Goal: Task Accomplishment & Management: Manage account settings

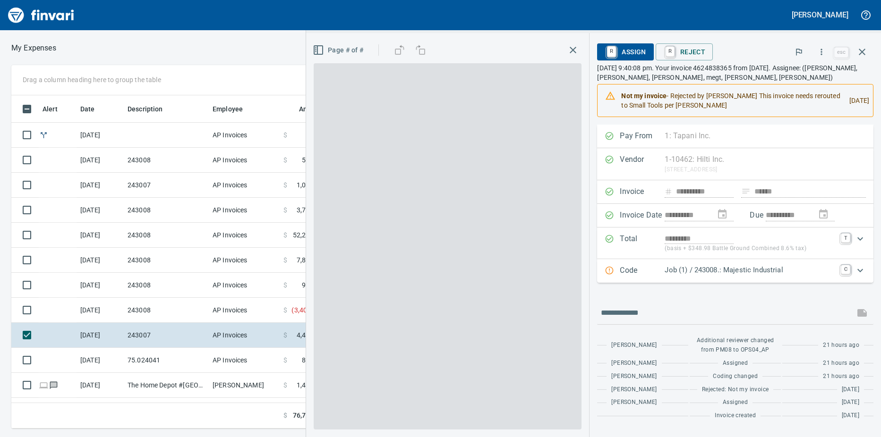
scroll to position [326, 608]
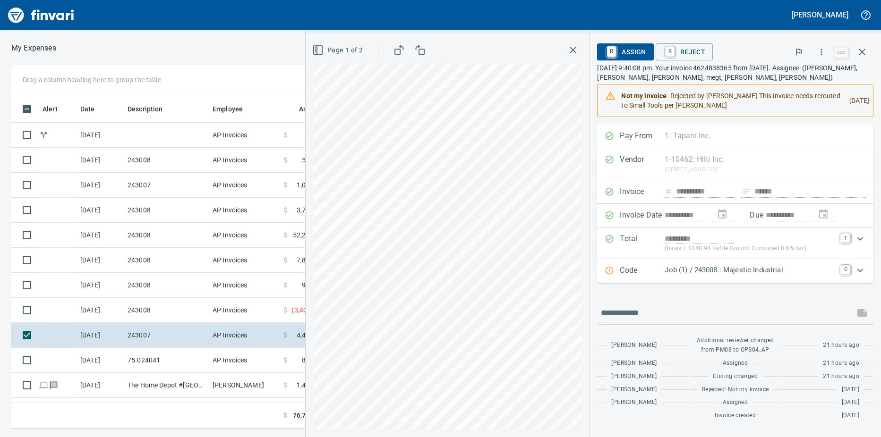
click at [163, 384] on td "The Home Depot #[GEOGRAPHIC_DATA]" at bounding box center [166, 385] width 85 height 25
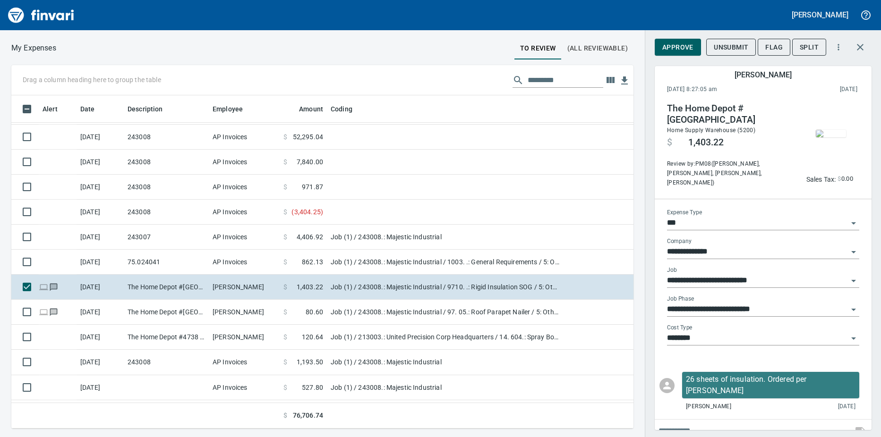
scroll to position [145, 0]
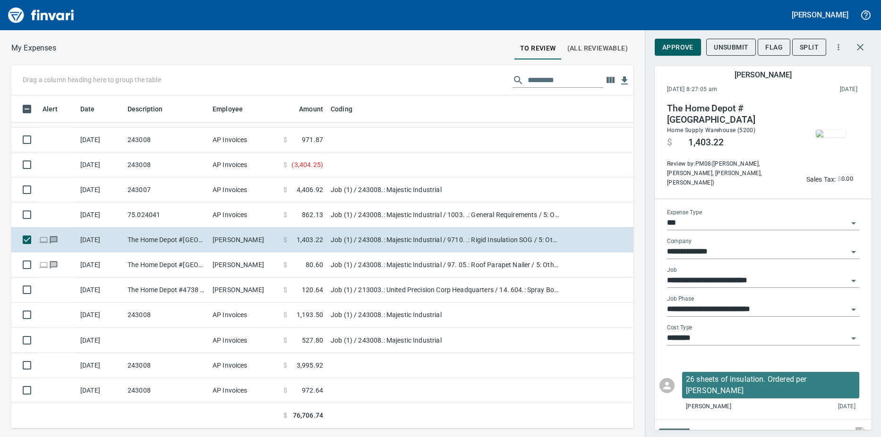
click at [187, 392] on td "243008" at bounding box center [166, 390] width 85 height 25
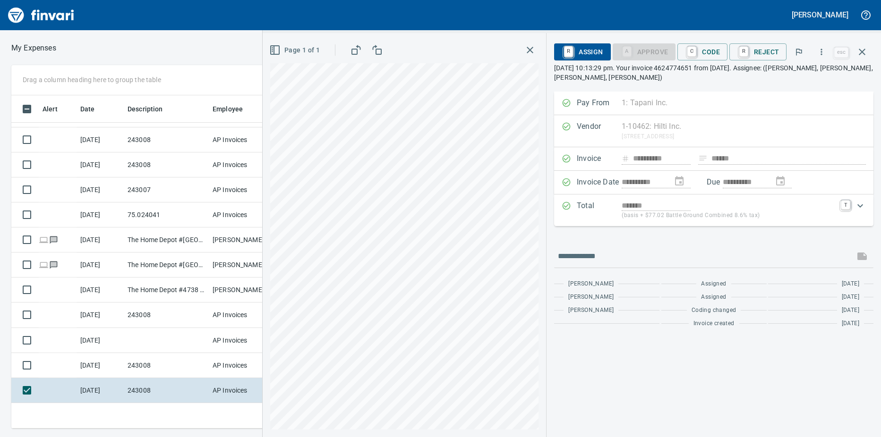
click at [169, 371] on td "243008" at bounding box center [166, 365] width 85 height 25
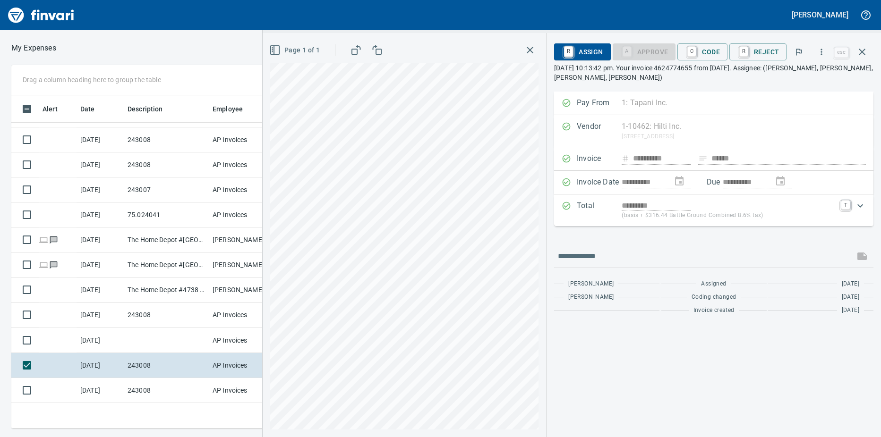
click at [170, 346] on td at bounding box center [166, 340] width 85 height 25
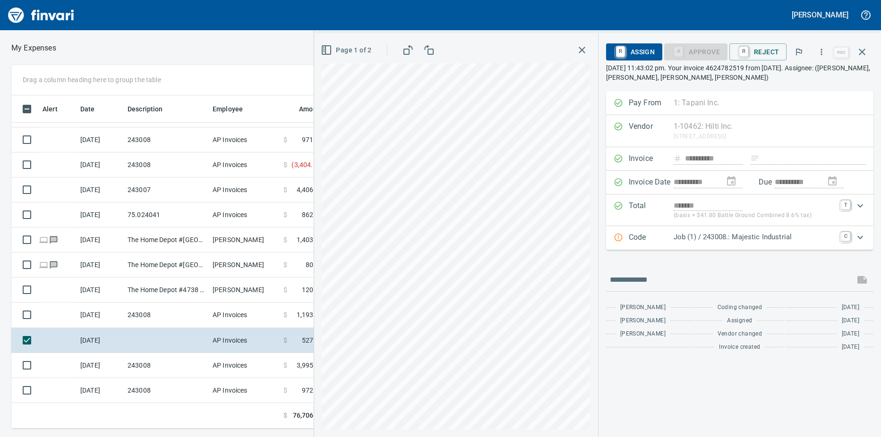
click at [185, 314] on td "243008" at bounding box center [166, 315] width 85 height 25
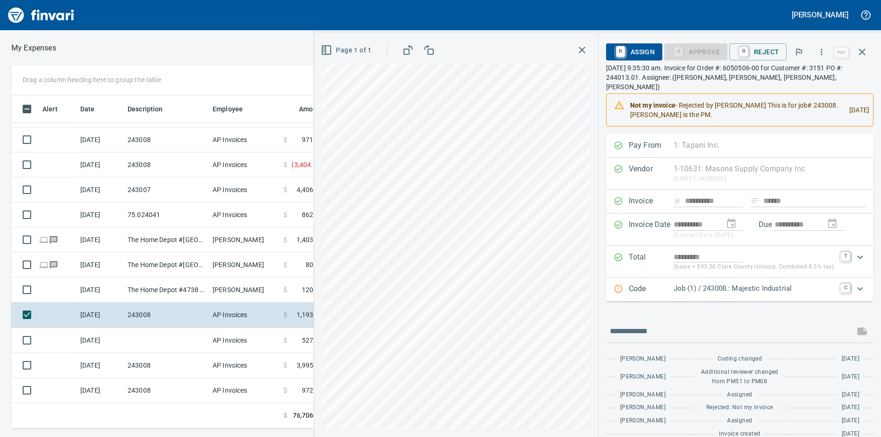
click at [164, 341] on td at bounding box center [166, 340] width 85 height 25
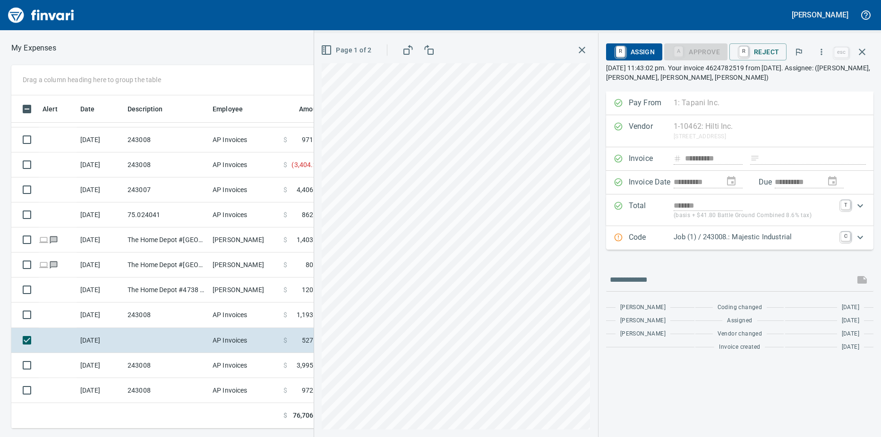
click at [173, 316] on td "243008" at bounding box center [166, 315] width 85 height 25
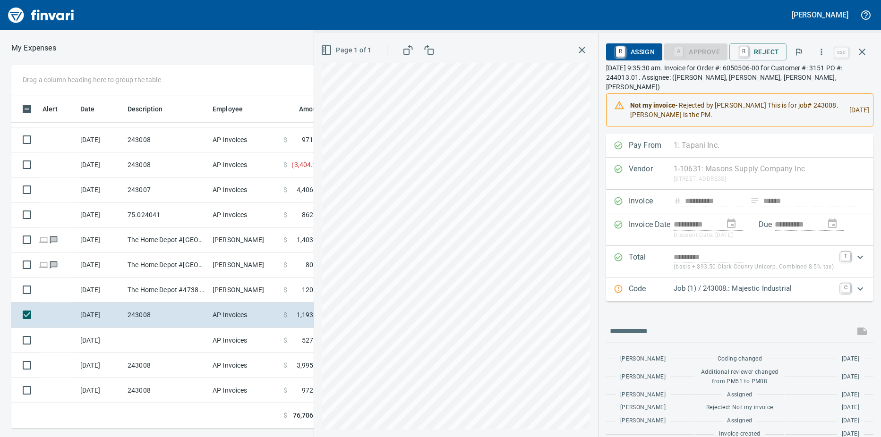
click at [133, 293] on td "The Home Depot #4738 [GEOGRAPHIC_DATA] [GEOGRAPHIC_DATA]" at bounding box center [166, 290] width 85 height 25
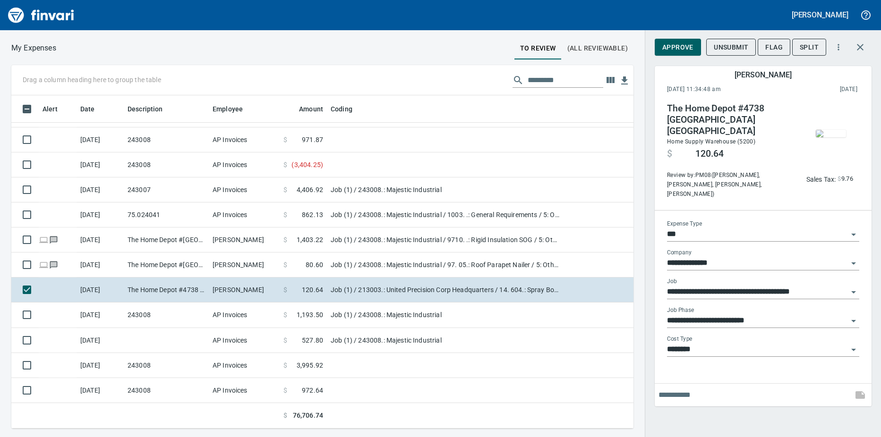
click at [177, 264] on td "The Home Depot #[GEOGRAPHIC_DATA]" at bounding box center [166, 265] width 85 height 25
type input "**********"
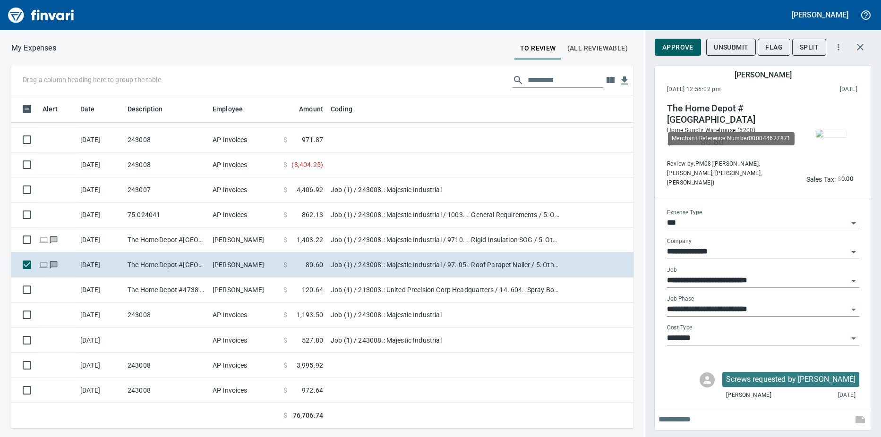
scroll to position [326, 608]
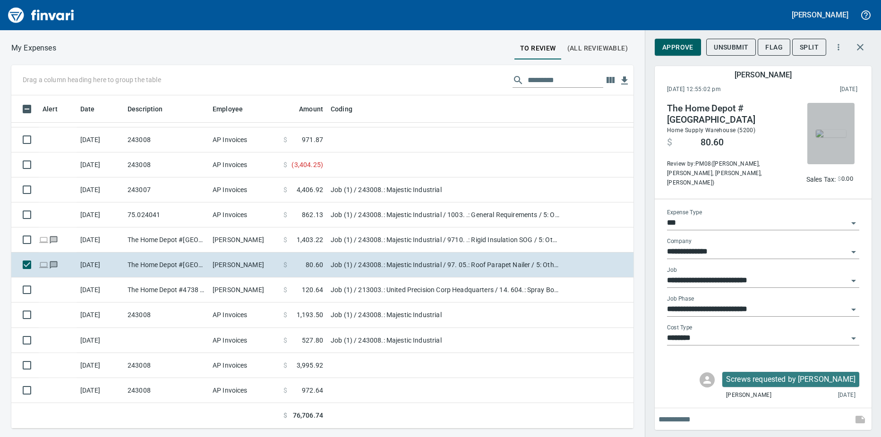
click at [828, 136] on img "button" at bounding box center [831, 134] width 30 height 8
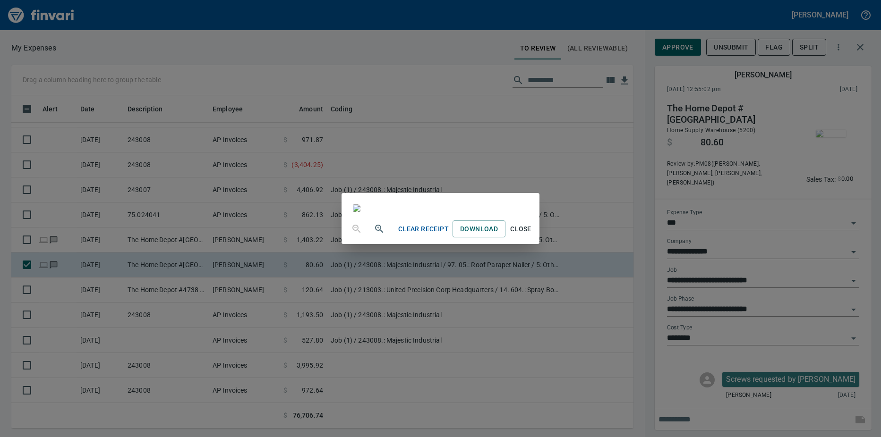
click at [741, 182] on div "Clear Receipt Download Close" at bounding box center [440, 218] width 881 height 437
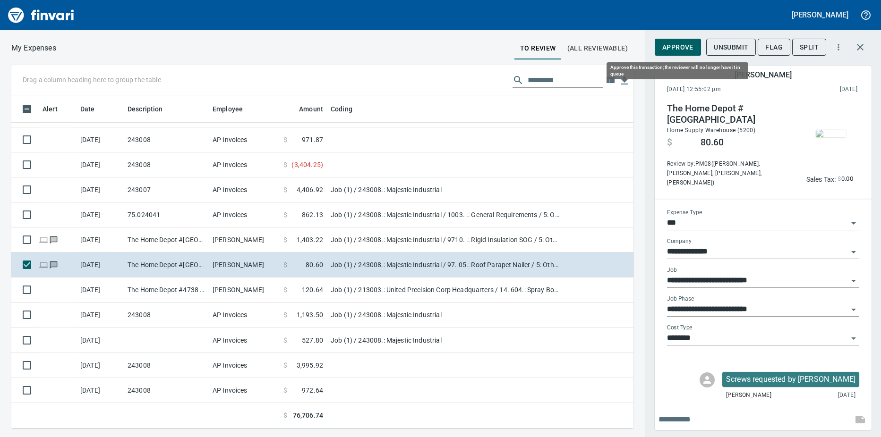
click at [668, 45] on span "Approve" at bounding box center [677, 48] width 31 height 12
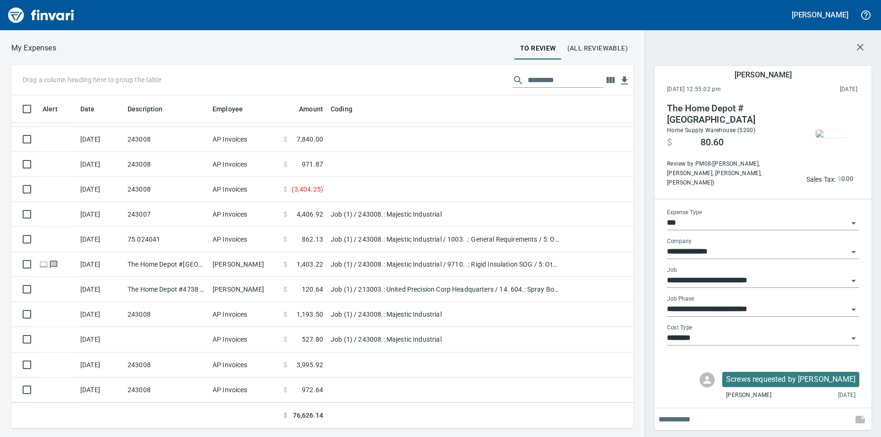
scroll to position [120, 0]
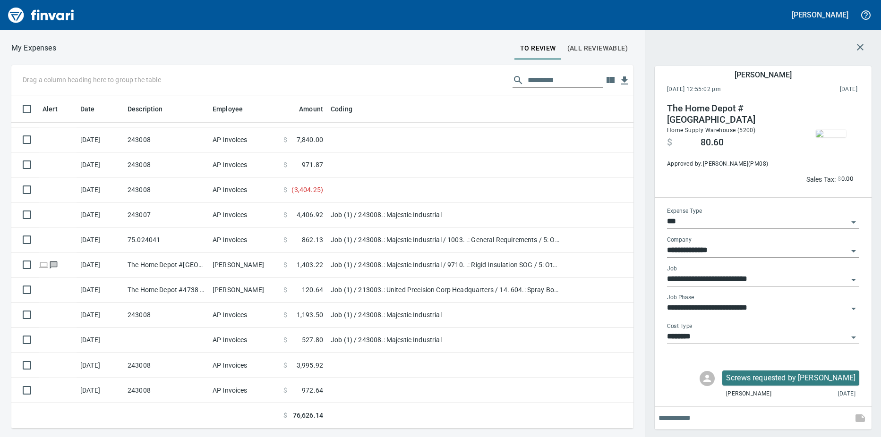
click at [195, 267] on td "The Home Depot #[GEOGRAPHIC_DATA]" at bounding box center [166, 265] width 85 height 25
type input "**********"
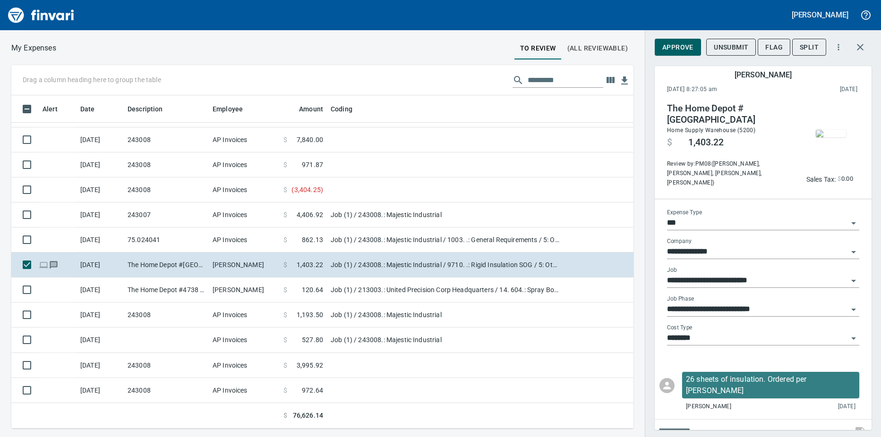
click at [822, 136] on img "button" at bounding box center [831, 134] width 30 height 8
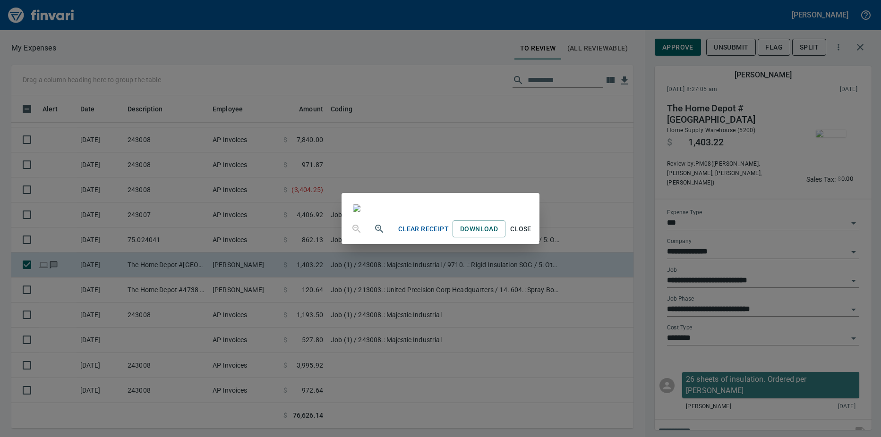
click at [757, 180] on div "Clear Receipt Download Close" at bounding box center [440, 218] width 881 height 437
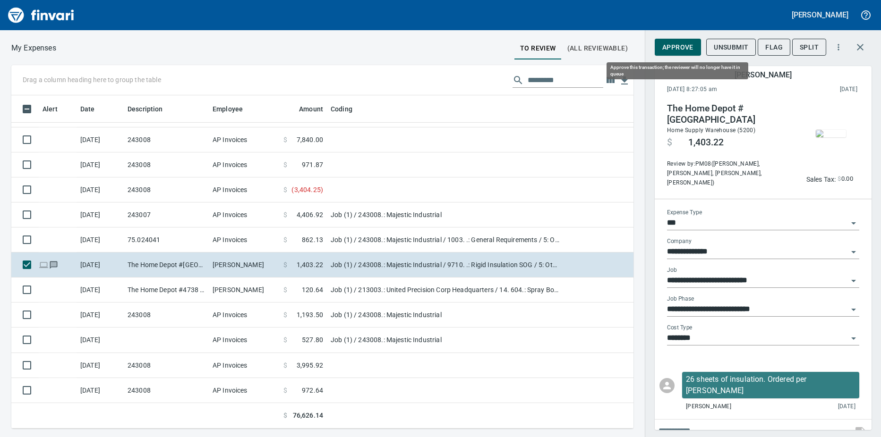
click at [675, 48] on span "Approve" at bounding box center [677, 48] width 31 height 12
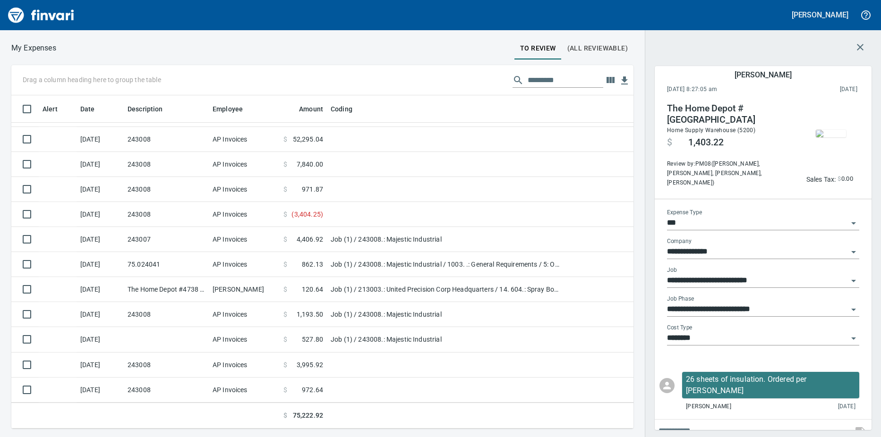
scroll to position [95, 0]
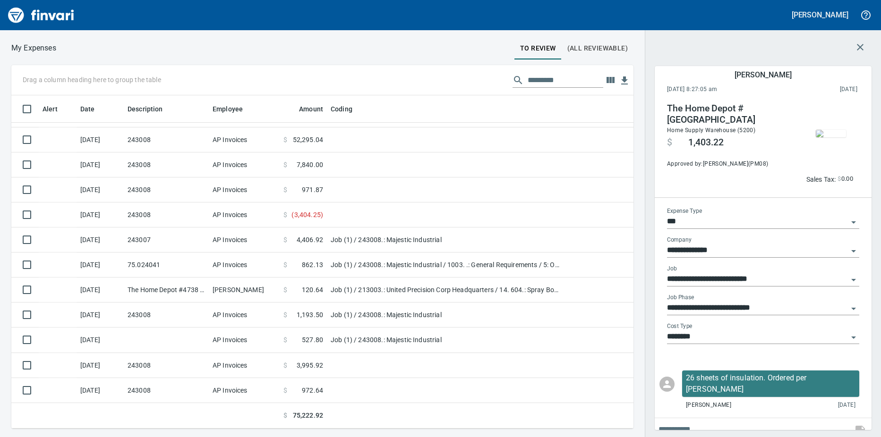
click at [201, 270] on td "75.024041" at bounding box center [166, 265] width 85 height 25
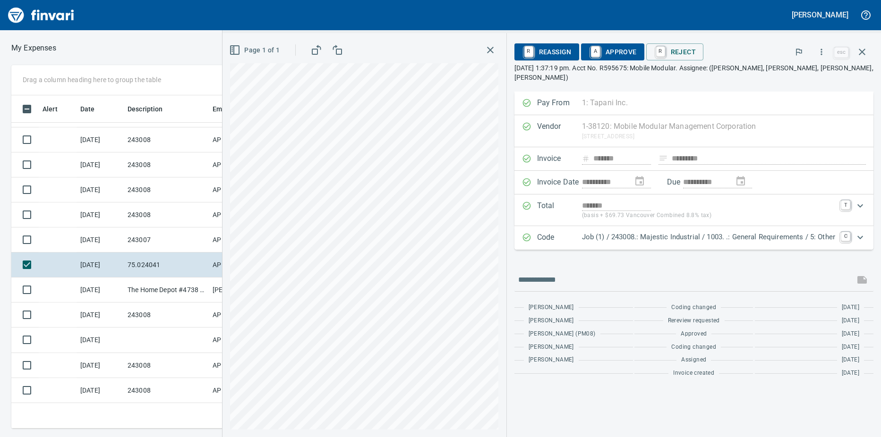
click at [172, 242] on td "243007" at bounding box center [166, 240] width 85 height 25
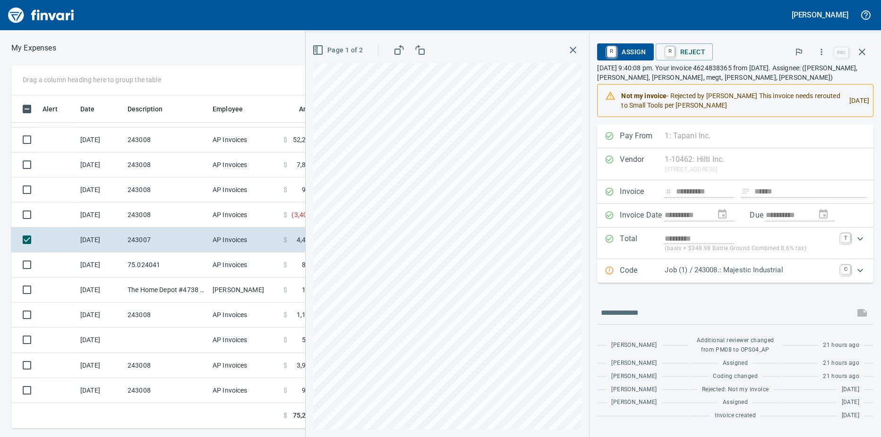
click at [169, 261] on td "75.024041" at bounding box center [166, 265] width 85 height 25
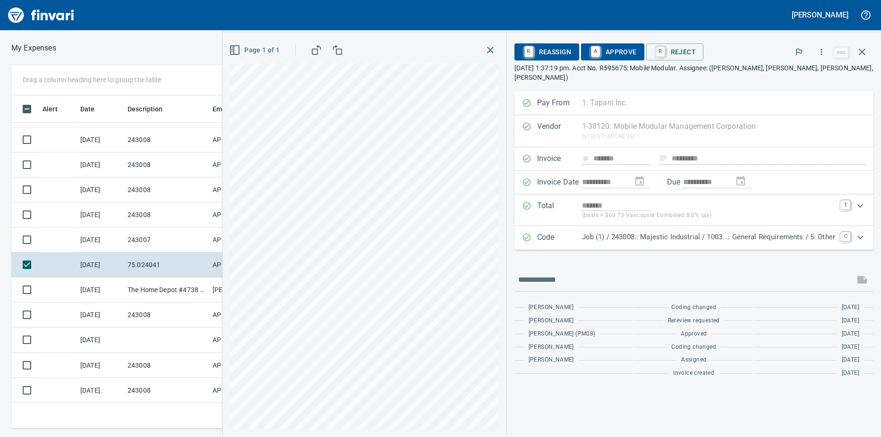
click at [173, 243] on td "243007" at bounding box center [166, 240] width 85 height 25
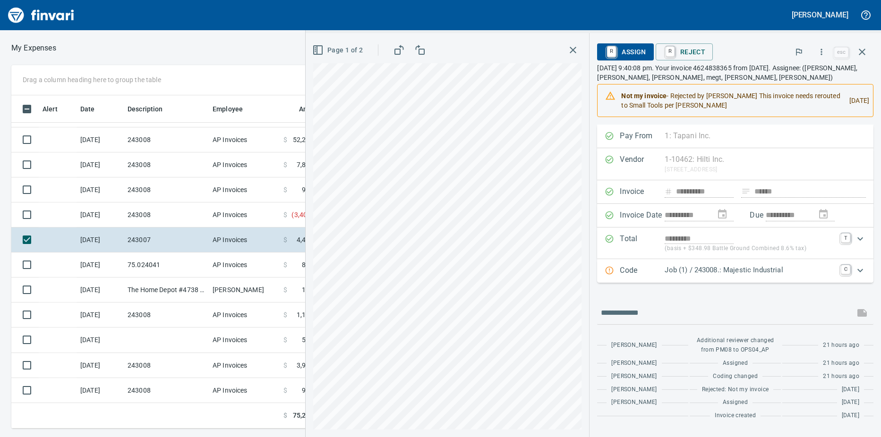
scroll to position [326, 608]
click at [854, 271] on icon "Expand" at bounding box center [859, 270] width 11 height 11
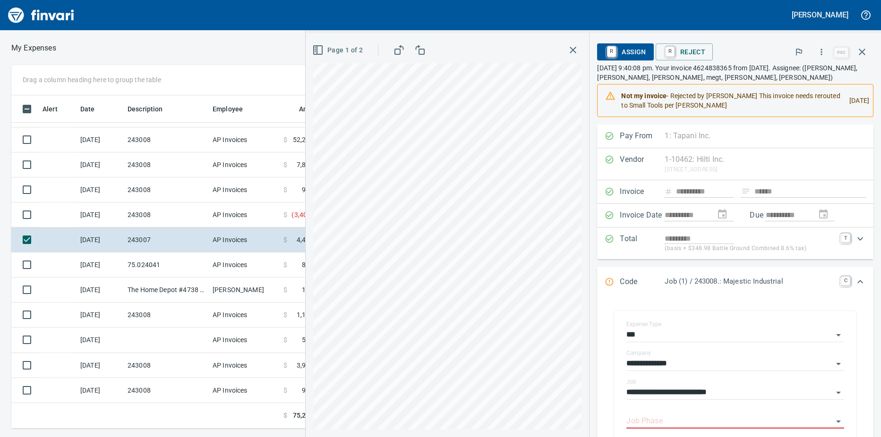
click at [855, 284] on icon "Expand" at bounding box center [859, 281] width 11 height 11
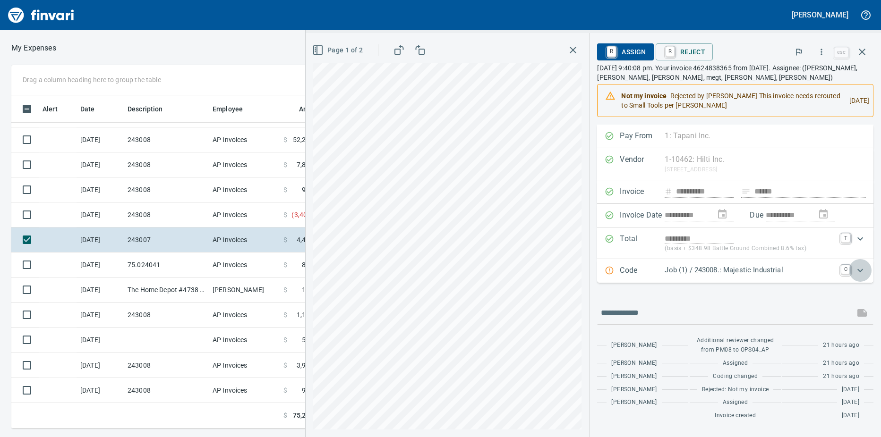
click at [854, 280] on div "Expand" at bounding box center [860, 270] width 23 height 23
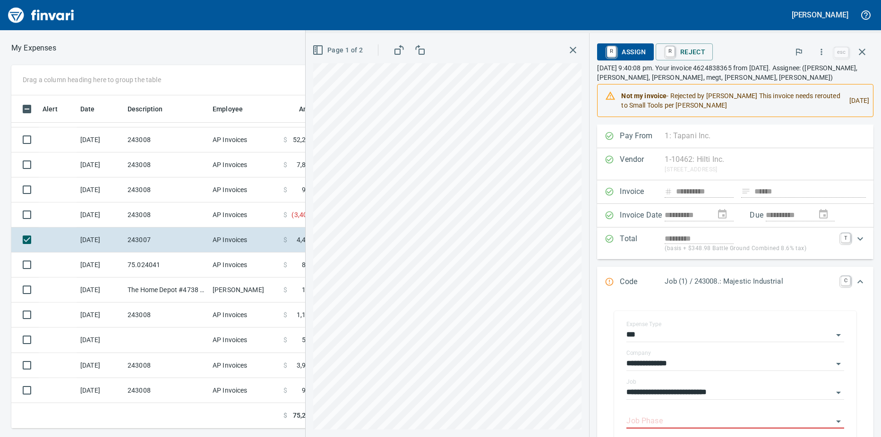
click at [854, 280] on icon "Expand" at bounding box center [859, 281] width 11 height 11
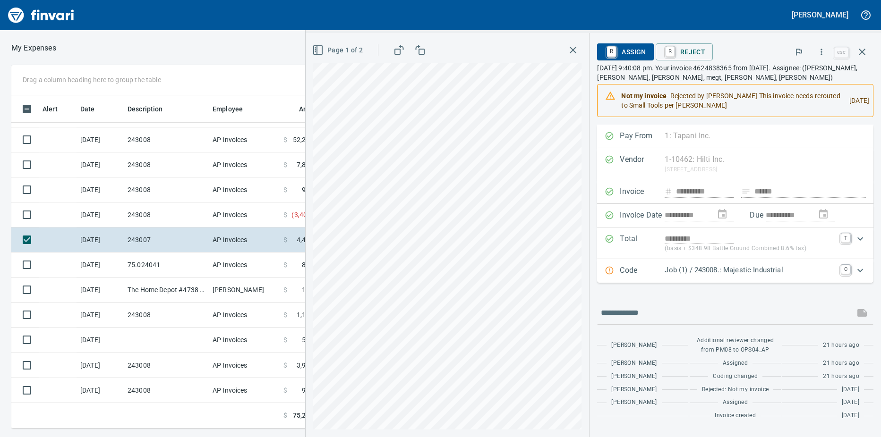
click at [165, 216] on td "243008" at bounding box center [166, 215] width 85 height 25
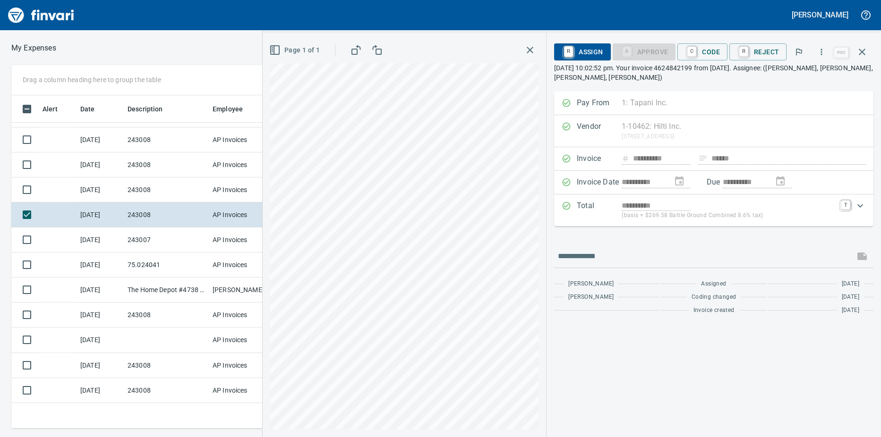
click at [145, 190] on td "243008" at bounding box center [166, 190] width 85 height 25
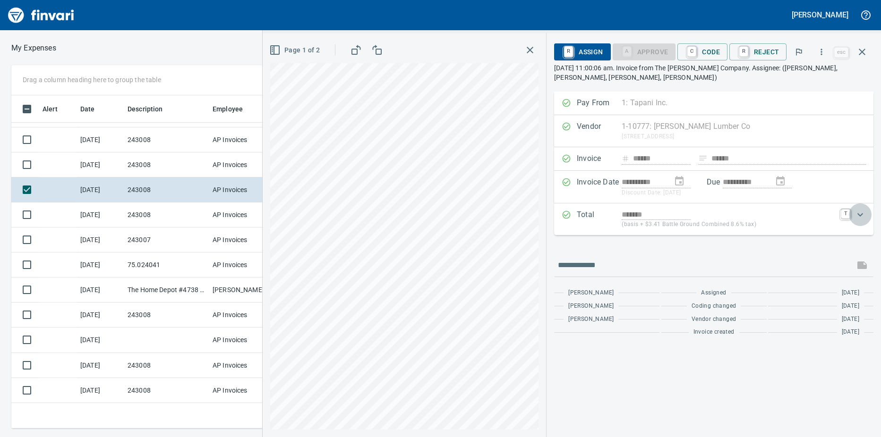
click at [861, 216] on icon "Expand" at bounding box center [859, 214] width 11 height 11
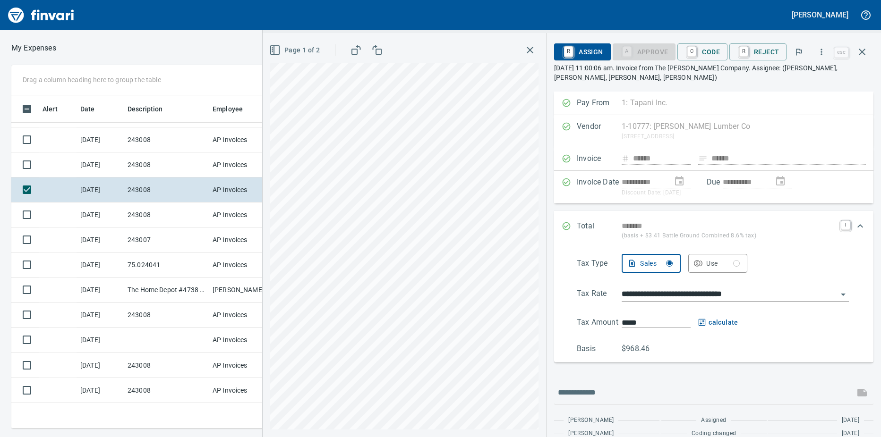
click at [856, 227] on icon "Expand" at bounding box center [859, 226] width 11 height 11
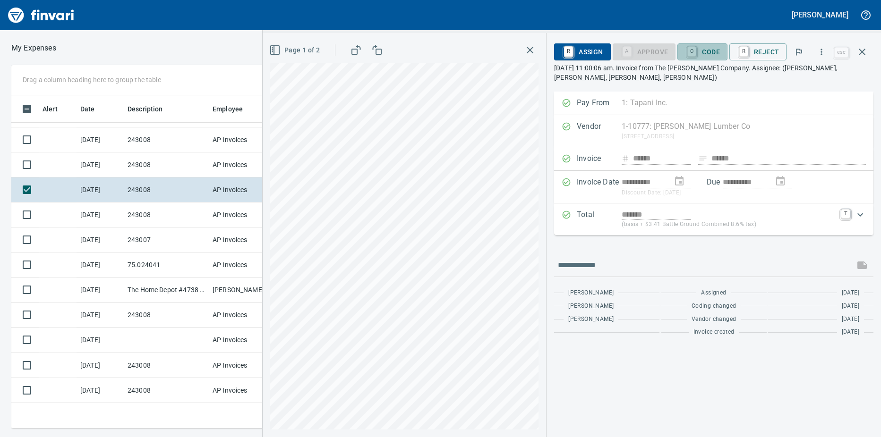
click at [692, 50] on link "C" at bounding box center [691, 51] width 9 height 10
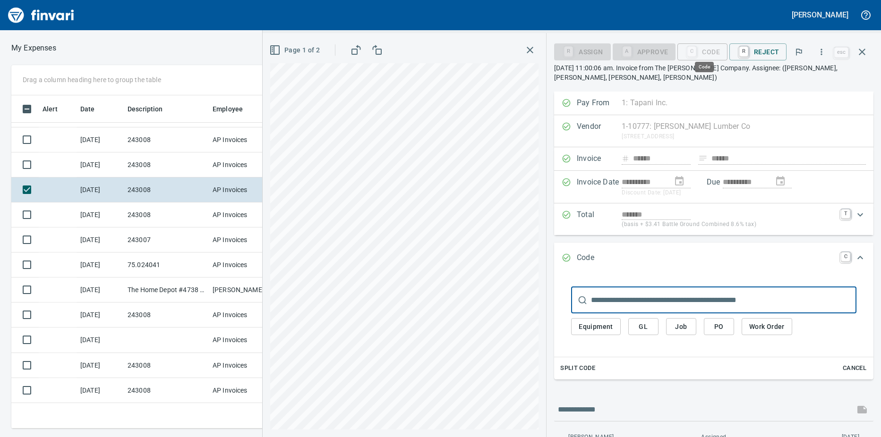
scroll to position [326, 608]
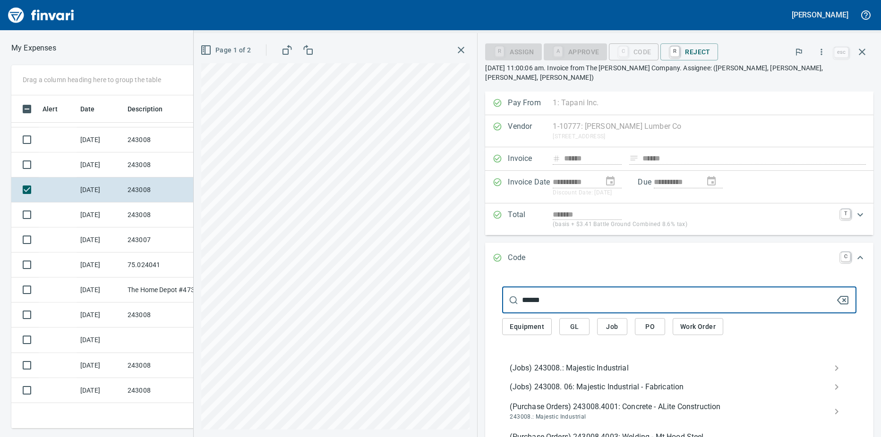
type input "******"
click at [543, 363] on span "(Jobs) 243008.: Majestic Industrial" at bounding box center [672, 368] width 324 height 11
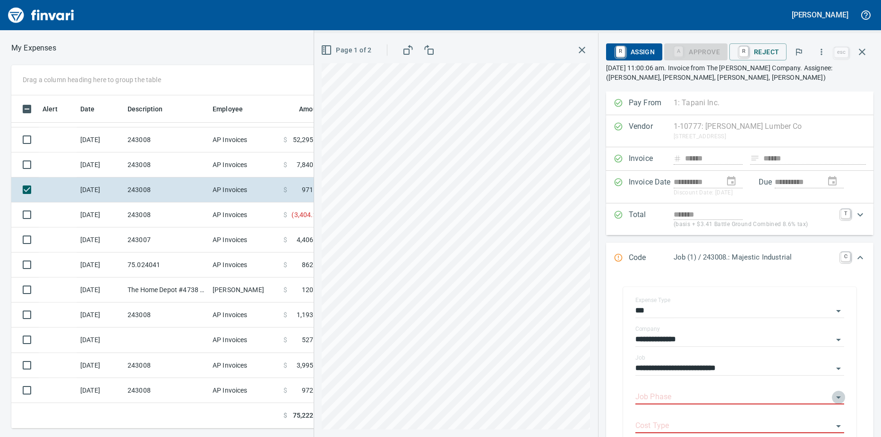
click at [836, 397] on icon "Open" at bounding box center [838, 398] width 5 height 2
click at [724, 375] on li "97. 06.: Roof Build Up" at bounding box center [737, 374] width 200 height 23
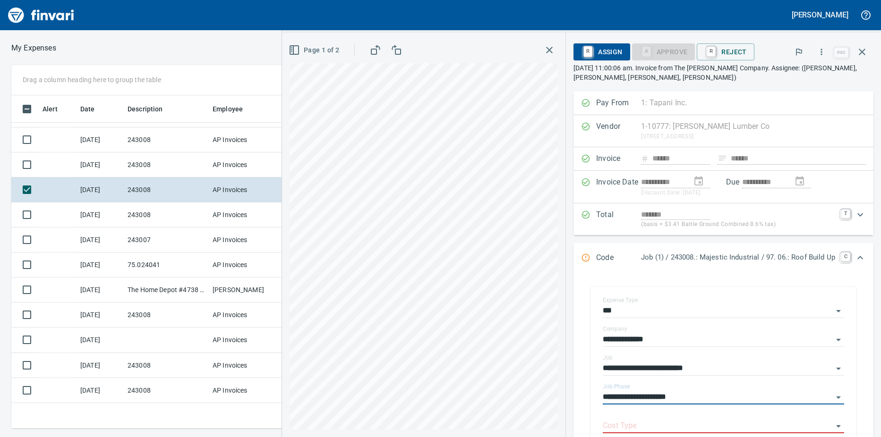
scroll to position [47, 0]
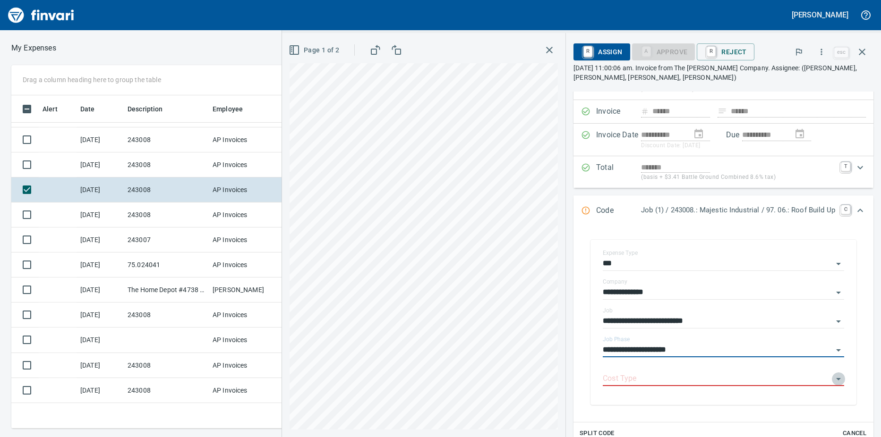
click at [836, 379] on icon "Open" at bounding box center [838, 379] width 5 height 2
type input "**********"
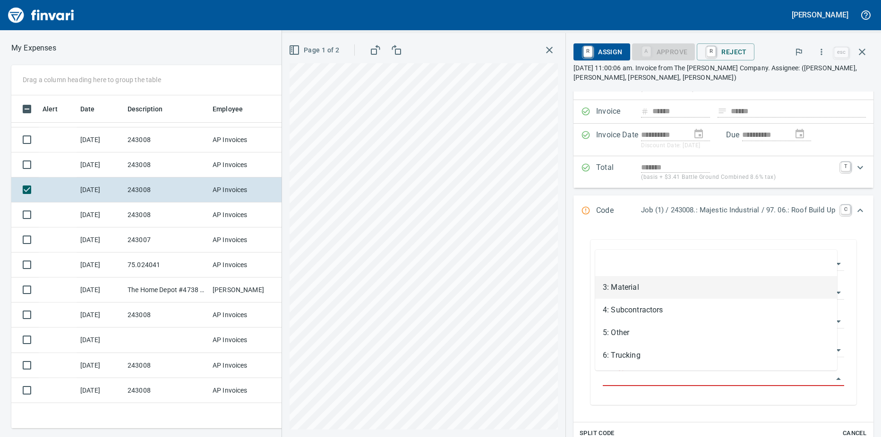
click at [639, 287] on li "3: Material" at bounding box center [716, 287] width 242 height 23
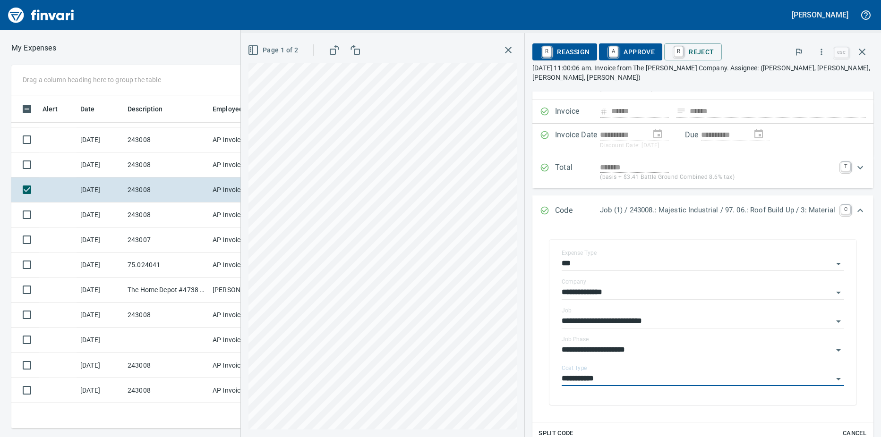
type input "**********"
click at [609, 51] on link "A" at bounding box center [613, 51] width 9 height 10
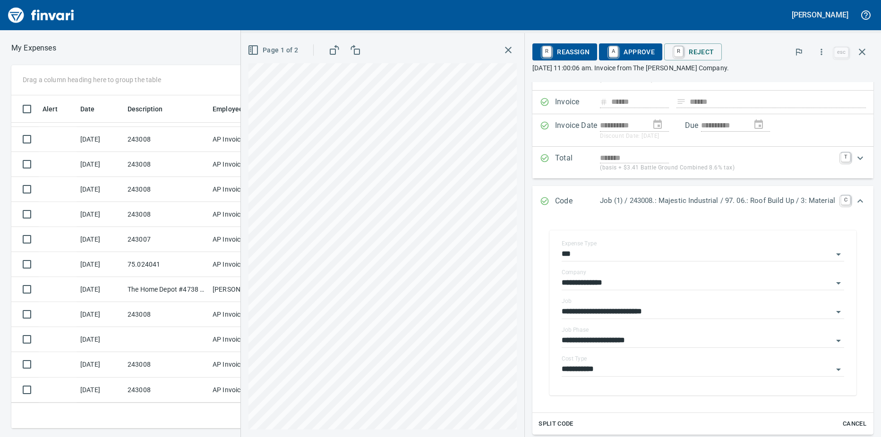
scroll to position [70, 0]
click at [146, 187] on td "243008" at bounding box center [166, 190] width 85 height 25
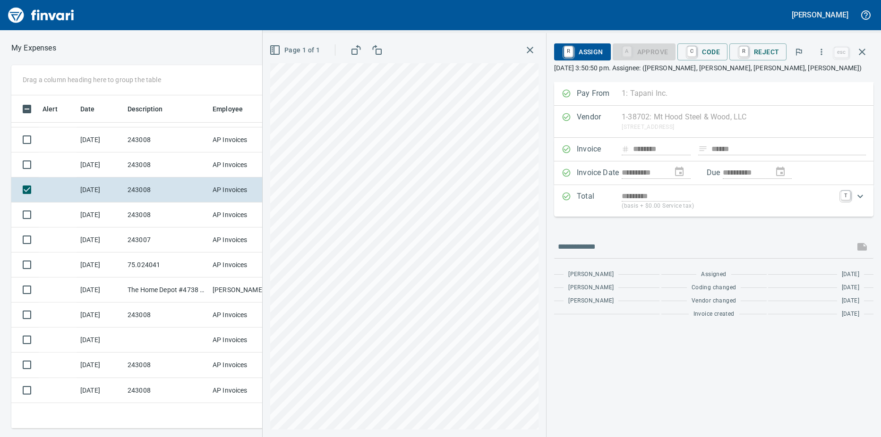
click at [691, 54] on link "C" at bounding box center [691, 51] width 9 height 10
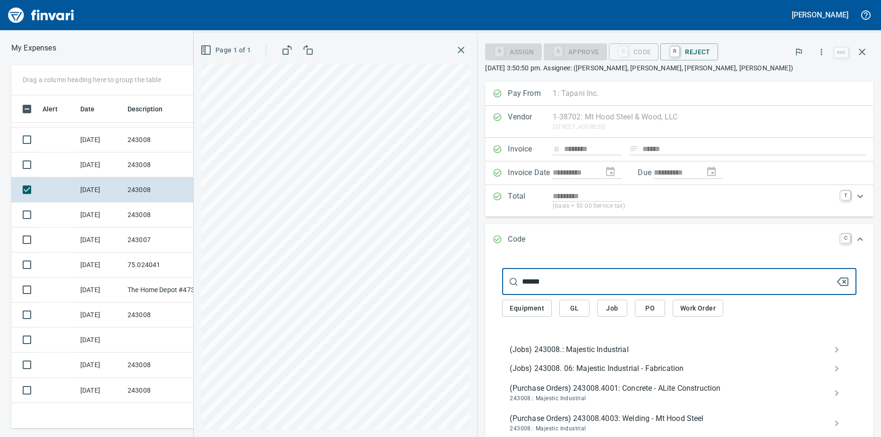
type input "******"
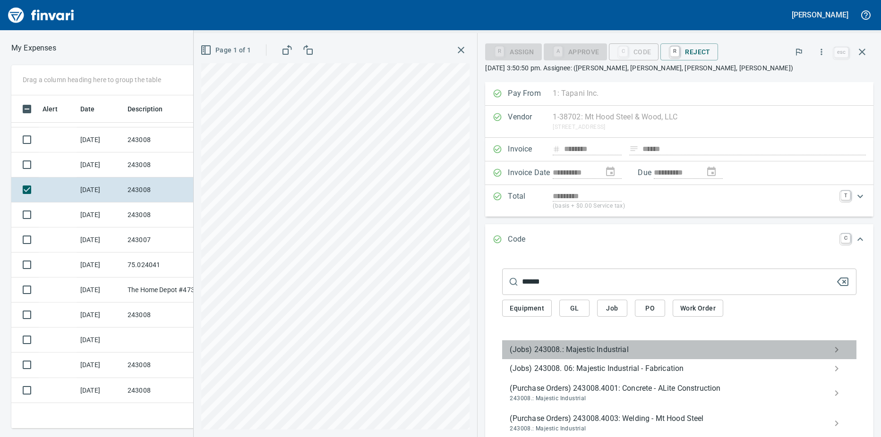
click at [559, 349] on span "(Jobs) 243008.: Majestic Industrial" at bounding box center [672, 349] width 324 height 11
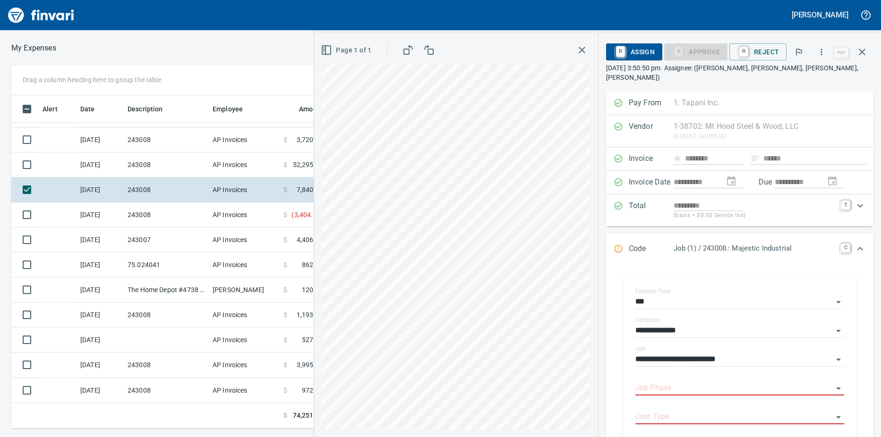
scroll to position [326, 608]
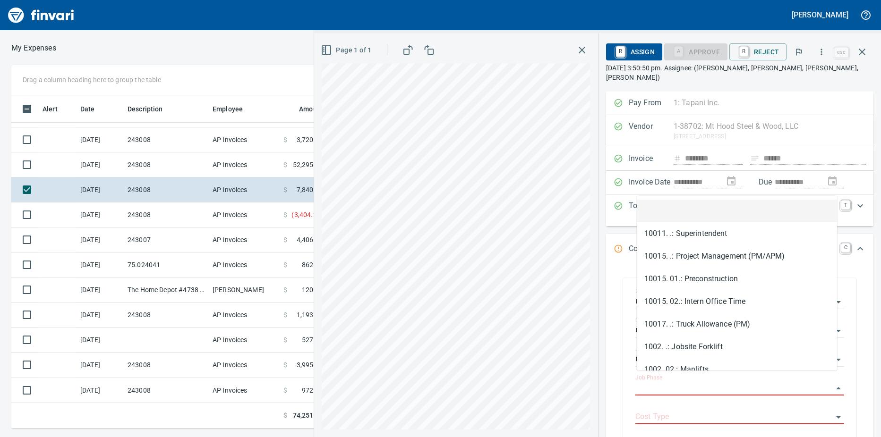
click at [674, 382] on input "Job Phase" at bounding box center [733, 388] width 197 height 13
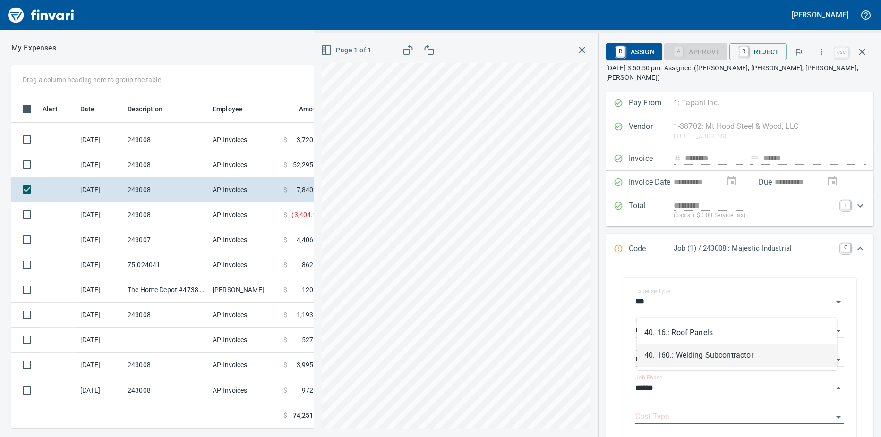
click at [699, 355] on li "40. 160.: Welding Subcontractor" at bounding box center [737, 355] width 200 height 23
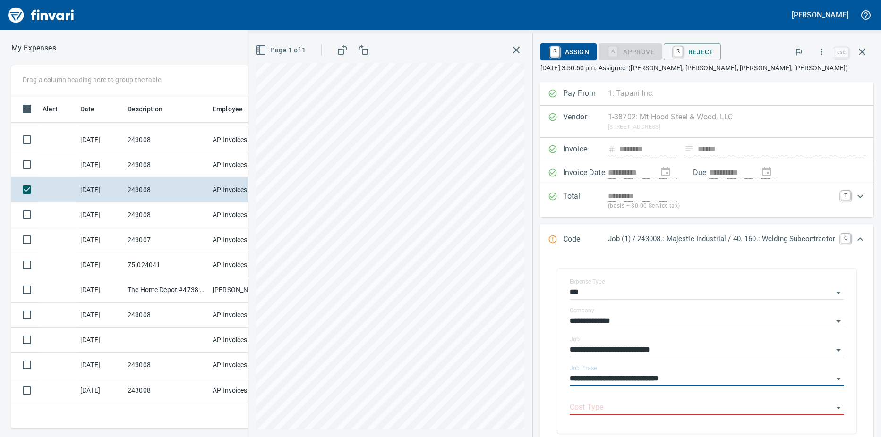
type input "**********"
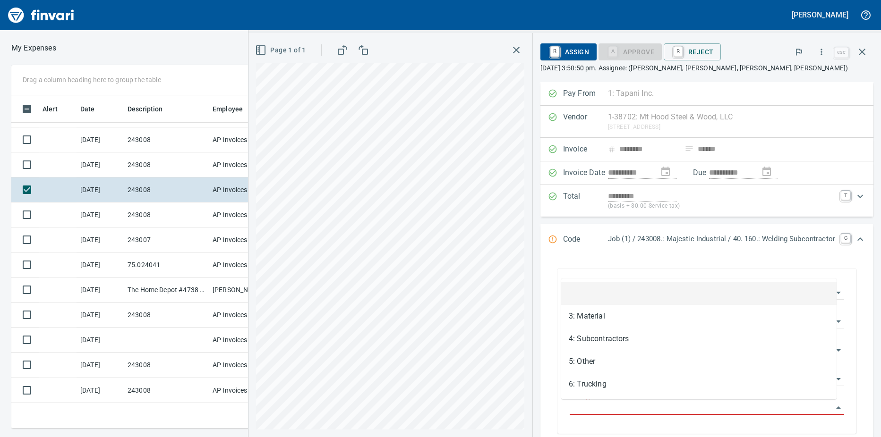
click at [642, 409] on input "Cost Type" at bounding box center [701, 407] width 263 height 13
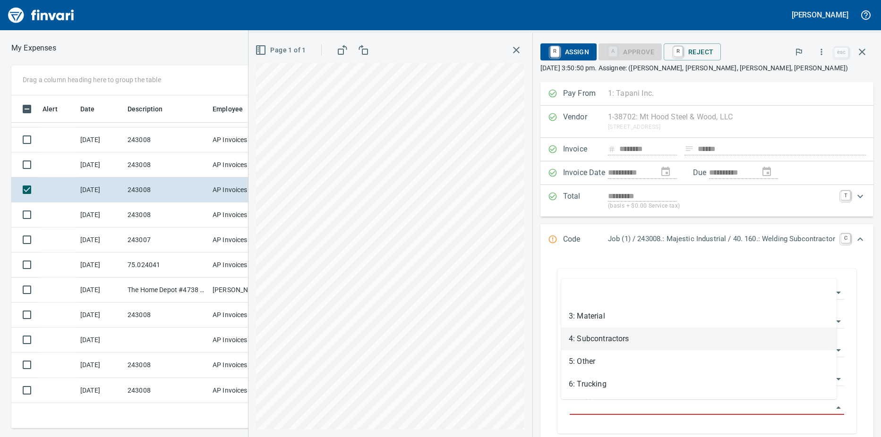
click at [602, 340] on li "4: Subcontractors" at bounding box center [698, 339] width 275 height 23
type input "**********"
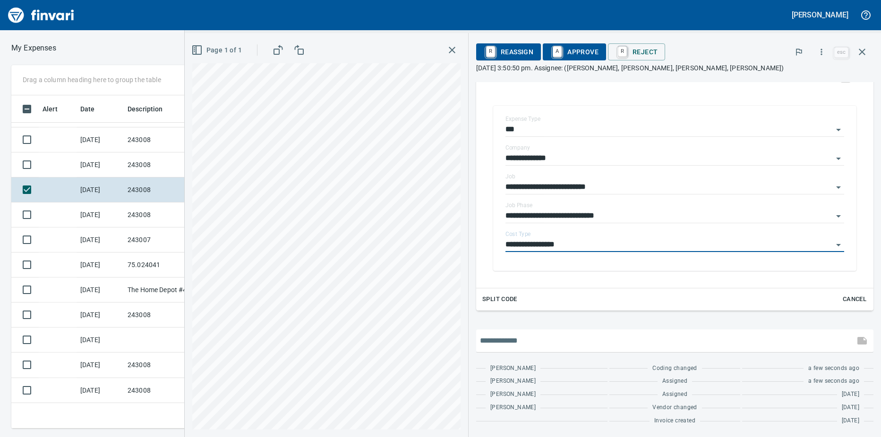
click at [495, 341] on input "text" at bounding box center [665, 340] width 371 height 15
type input "**********"
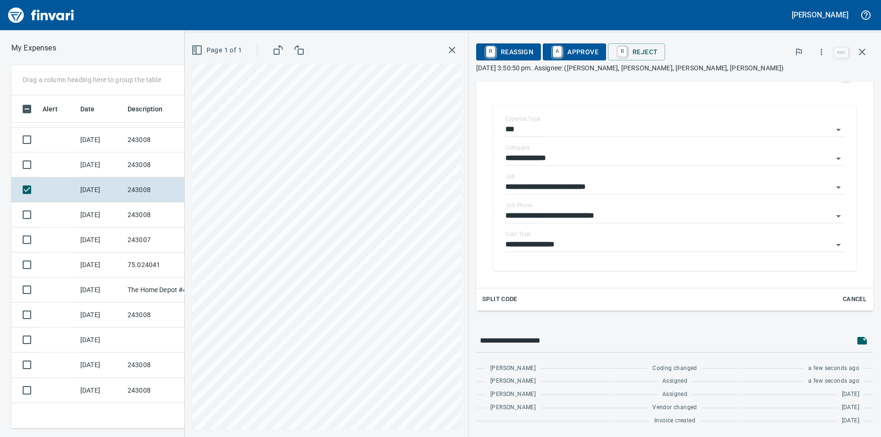
click at [553, 54] on link "A" at bounding box center [557, 51] width 9 height 10
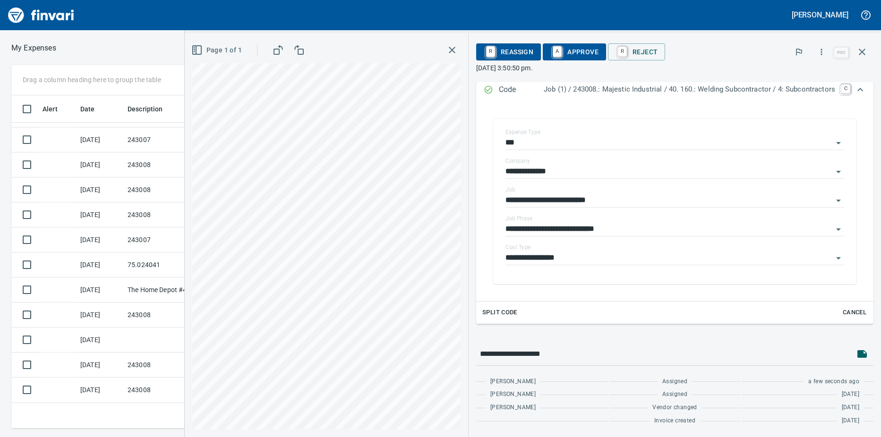
scroll to position [163, 0]
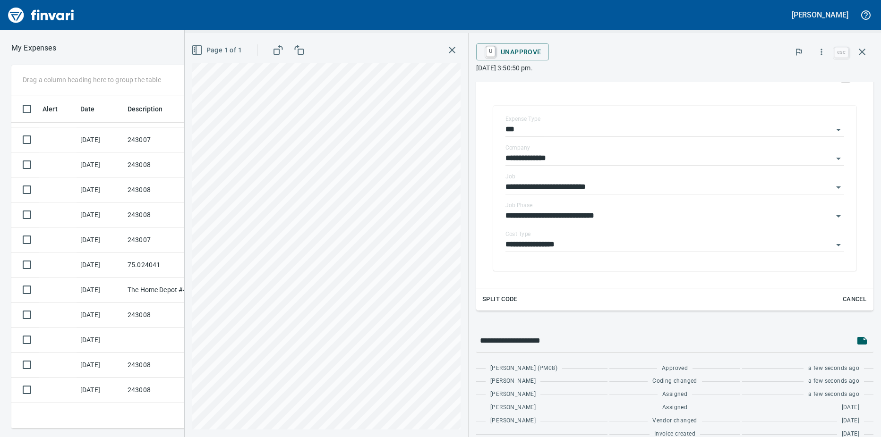
click at [104, 264] on td "[DATE]" at bounding box center [100, 265] width 47 height 25
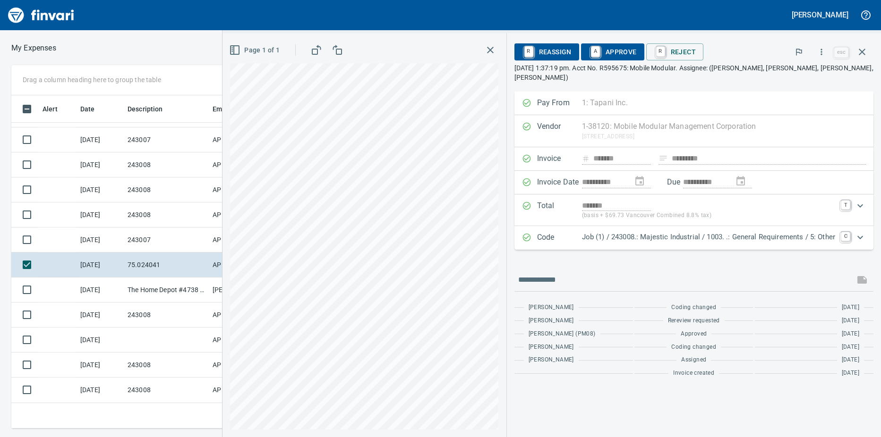
click at [114, 240] on td "[DATE]" at bounding box center [100, 240] width 47 height 25
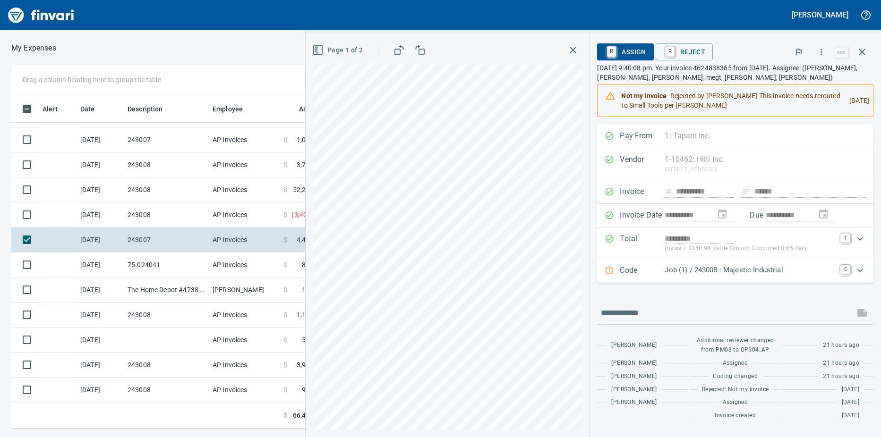
click at [134, 197] on td "243008" at bounding box center [166, 190] width 85 height 25
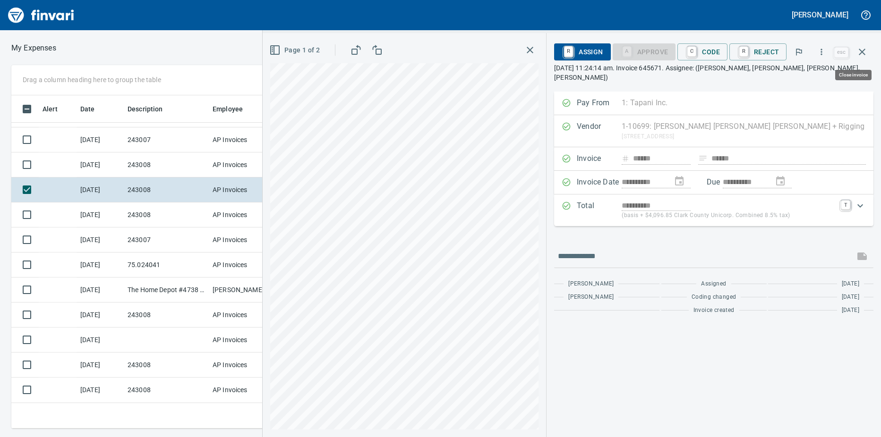
scroll to position [326, 608]
click at [823, 51] on icon "button" at bounding box center [821, 51] width 9 height 9
click at [802, 80] on span "Download" at bounding box center [820, 79] width 91 height 11
